Goal: Information Seeking & Learning: Learn about a topic

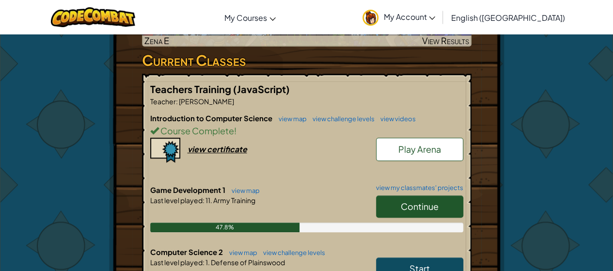
scroll to position [215, 0]
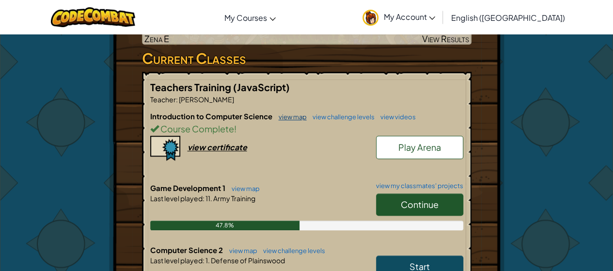
click at [295, 118] on link "view map" at bounding box center [290, 117] width 33 height 8
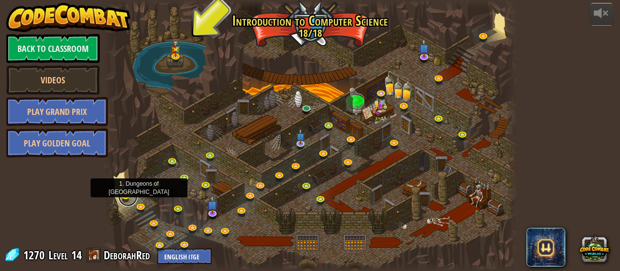
click at [127, 197] on link at bounding box center [127, 196] width 19 height 19
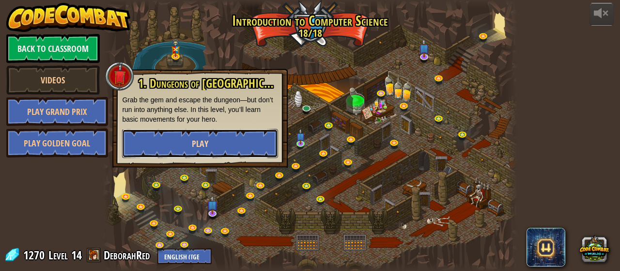
click at [187, 140] on button "Play" at bounding box center [200, 143] width 156 height 29
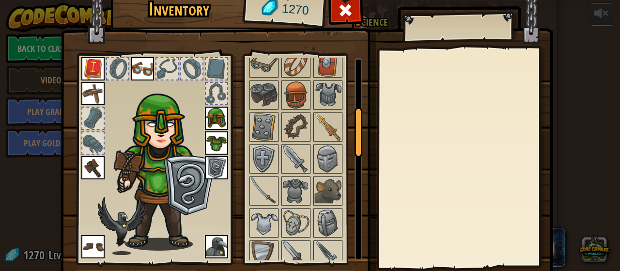
drag, startPoint x: 352, startPoint y: 92, endPoint x: 355, endPoint y: 152, distance: 60.2
click at [355, 152] on div at bounding box center [359, 133] width 8 height 50
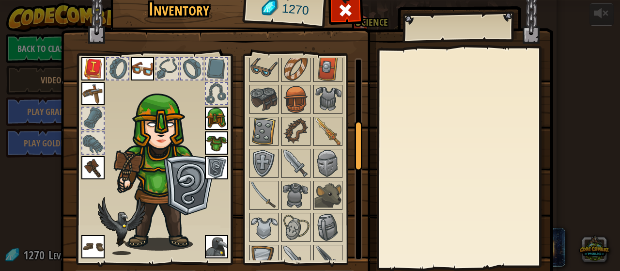
scroll to position [63, 0]
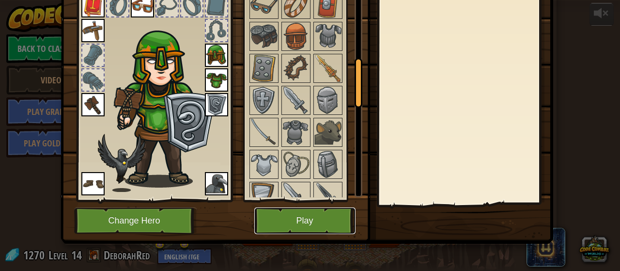
click at [304, 218] on button "Play" at bounding box center [304, 220] width 101 height 27
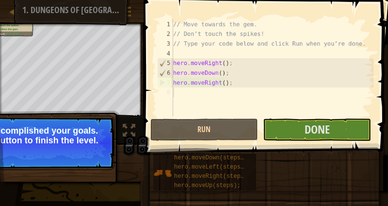
drag, startPoint x: 169, startPoint y: 92, endPoint x: 175, endPoint y: 87, distance: 7.2
click at [175, 87] on div "// Move towards the gem. // Don’t touch the spikes! // Type your code below and…" at bounding box center [272, 77] width 202 height 116
drag, startPoint x: 175, startPoint y: 87, endPoint x: 225, endPoint y: 93, distance: 51.2
click at [225, 93] on div "// Move towards the gem. // Don’t touch the spikes! // Type your code below and…" at bounding box center [272, 77] width 202 height 116
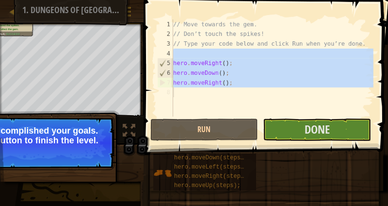
drag, startPoint x: 311, startPoint y: 57, endPoint x: 323, endPoint y: 95, distance: 40.2
click at [323, 95] on div "// Move towards the gem. // Don’t touch the spikes! // Type your code below and…" at bounding box center [272, 77] width 202 height 116
click at [291, 67] on div "// Move towards the gem. // Don’t touch the spikes! // Type your code below and…" at bounding box center [272, 67] width 202 height 97
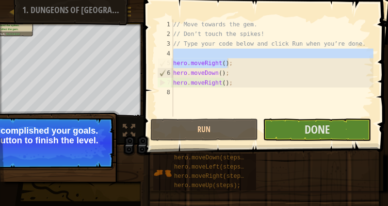
drag, startPoint x: 361, startPoint y: 51, endPoint x: 333, endPoint y: 61, distance: 29.7
click at [333, 61] on div "// Move towards the gem. // Don’t touch the spikes! // Type your code below and…" at bounding box center [272, 77] width 202 height 116
type textarea "hero.moveRight();"
drag, startPoint x: 318, startPoint y: 14, endPoint x: 333, endPoint y: 54, distance: 42.3
click at [333, 54] on div "hero.moveRight(); 1 2 3 4 5 6 7 8 // Move towards the gem. // Don’t touch the s…" at bounding box center [264, 96] width 247 height 183
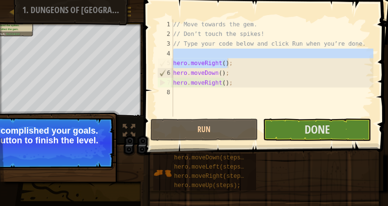
click at [67, 14] on div "Map Introduction to Computer Science 1. Dungeons of Kithgard Game Menu Done Hin…" at bounding box center [194, 134] width 388 height 269
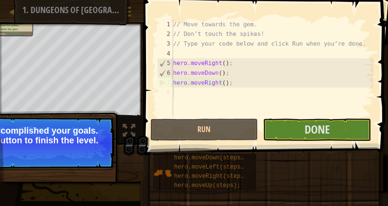
click at [330, 98] on div "// Move towards the gem. // Don’t touch the spikes! // Type your code below and…" at bounding box center [272, 77] width 202 height 116
drag, startPoint x: 330, startPoint y: 98, endPoint x: 25, endPoint y: 151, distance: 309.0
click at [24, 152] on div "Map Introduction to Computer Science 1. Dungeons of Kithgard Game Menu Done Hin…" at bounding box center [194, 134] width 388 height 269
click at [175, 41] on div "// Move towards the gem. // Don’t touch the spikes! // Type your code below and…" at bounding box center [272, 77] width 202 height 116
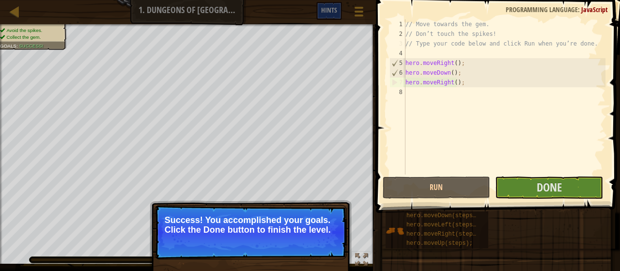
drag, startPoint x: 280, startPoint y: 7, endPoint x: 321, endPoint y: 13, distance: 41.1
click at [321, 13] on div "Map Introduction to Computer Science 1. Dungeons of Kithgard Game Menu Done Hin…" at bounding box center [188, 12] width 376 height 24
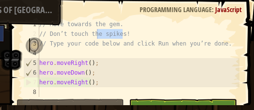
drag, startPoint x: 143, startPoint y: 31, endPoint x: 95, endPoint y: 38, distance: 48.5
click at [95, 38] on div "// Move towards the gem. // Don’t touch the spikes! // Type your code below and…" at bounding box center [138, 67] width 202 height 97
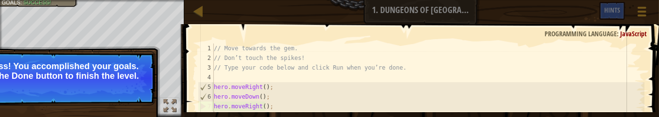
drag, startPoint x: 531, startPoint y: 111, endPoint x: 563, endPoint y: 68, distance: 53.7
click at [562, 69] on div "// Move towards the gem. // Don’t touch the spikes! // Type your code below and…" at bounding box center [428, 92] width 432 height 97
type textarea "// Type your code below and click Run when you’re done."
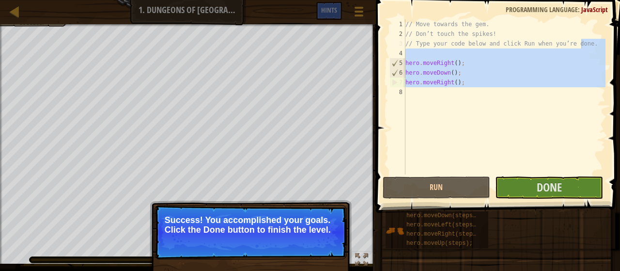
click at [462, 14] on span at bounding box center [499, 92] width 252 height 241
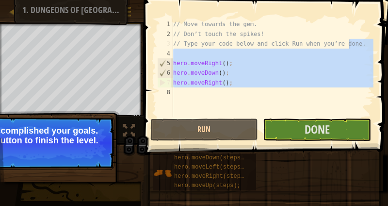
click at [85, 85] on div "Map Introduction to Computer Science 1. Dungeons of Kithgard Game Menu Done Hin…" at bounding box center [194, 134] width 388 height 269
